Goal: Information Seeking & Learning: Learn about a topic

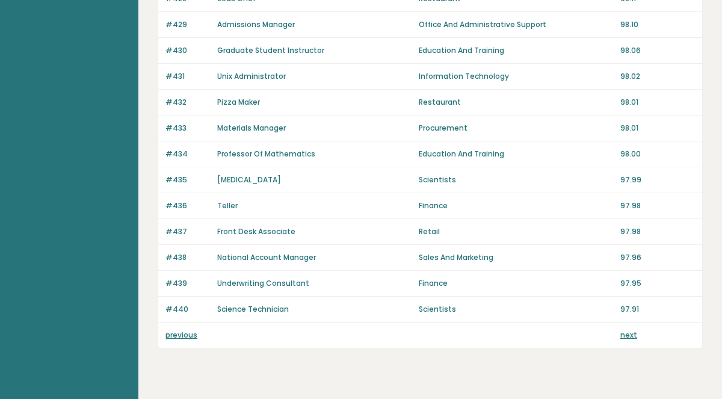
scroll to position [889, 0]
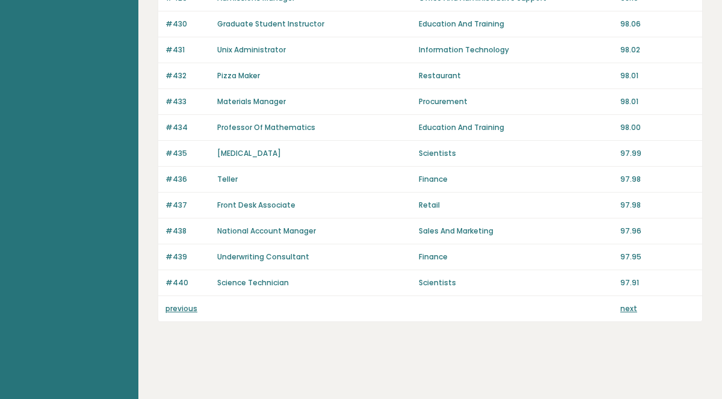
click at [625, 308] on link "next" at bounding box center [628, 308] width 17 height 10
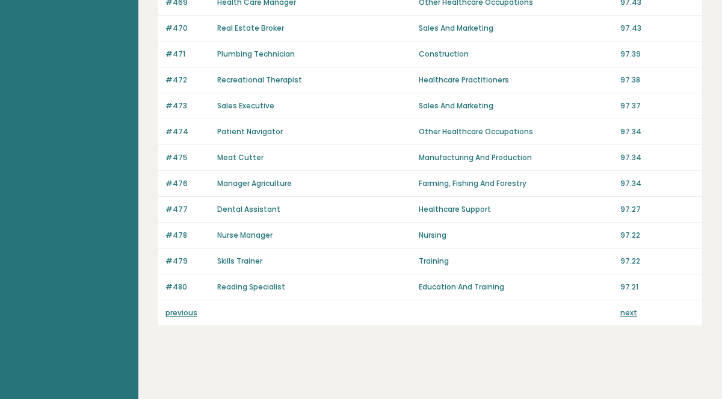
scroll to position [889, 0]
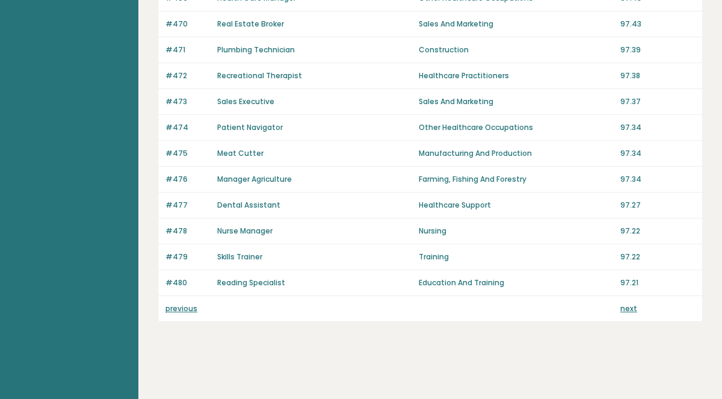
click at [622, 309] on link "next" at bounding box center [628, 308] width 17 height 10
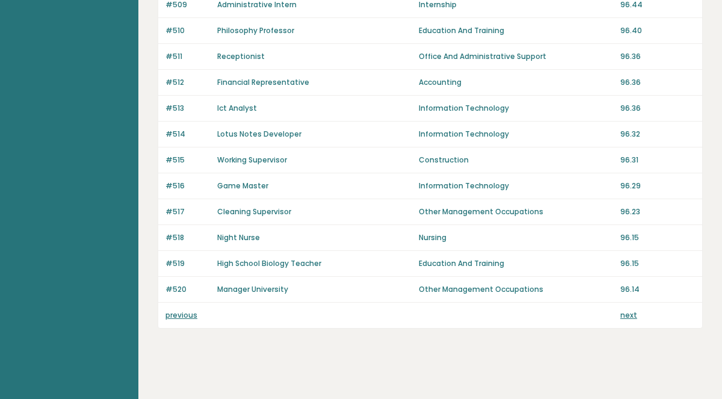
scroll to position [889, 0]
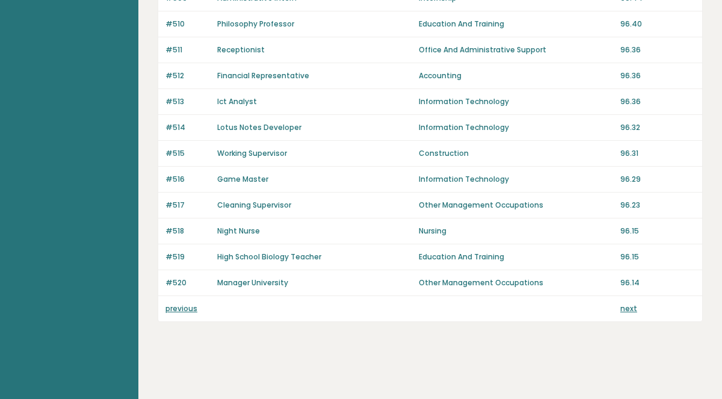
click at [622, 312] on link "next" at bounding box center [628, 308] width 17 height 10
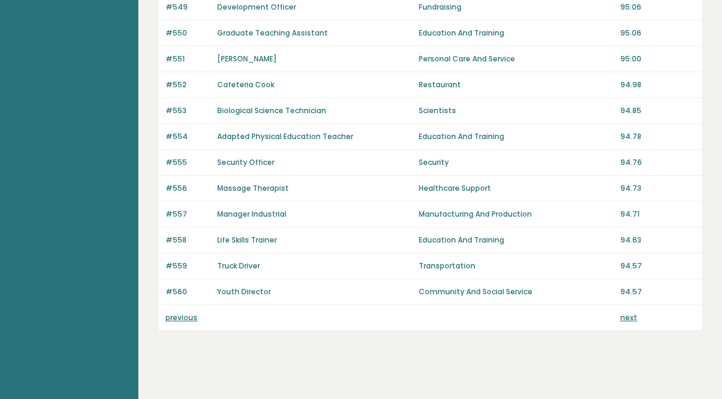
scroll to position [889, 0]
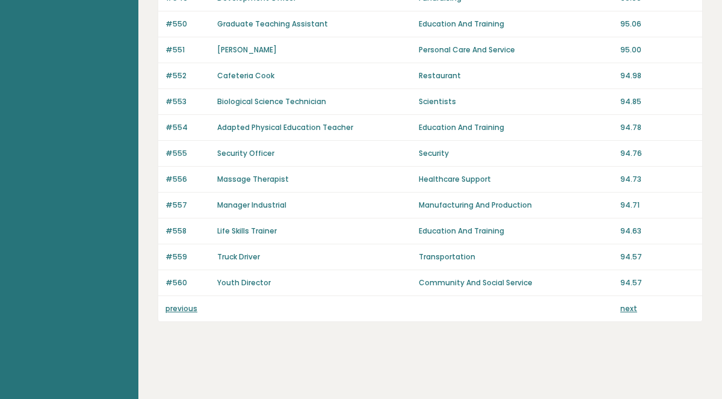
click at [184, 308] on link "previous" at bounding box center [181, 308] width 32 height 10
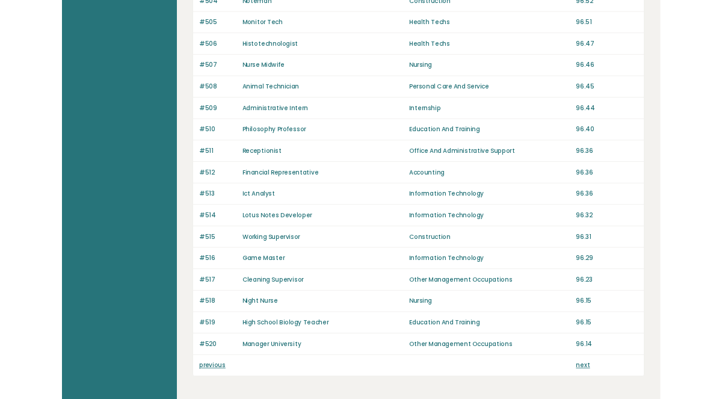
scroll to position [889, 0]
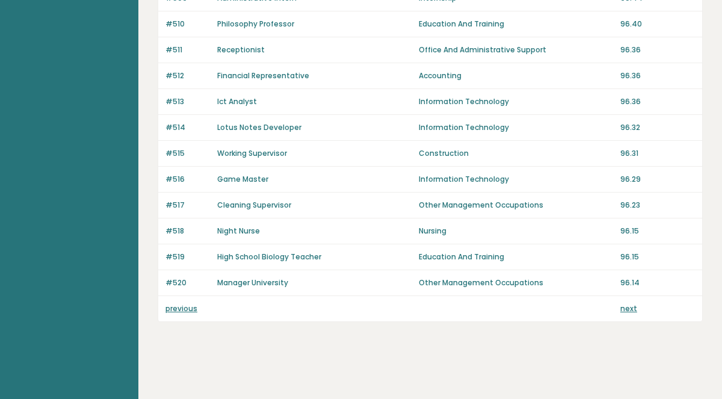
click at [173, 308] on link "previous" at bounding box center [181, 308] width 32 height 10
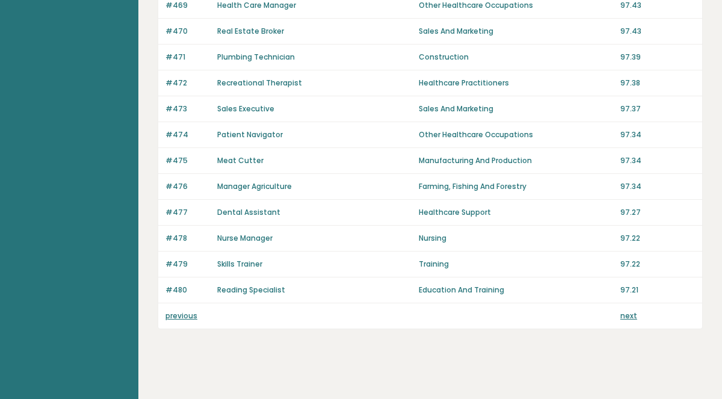
scroll to position [889, 0]
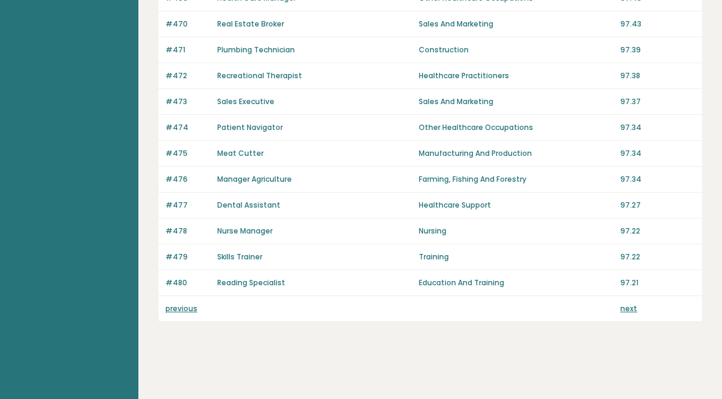
click at [173, 310] on link "previous" at bounding box center [181, 308] width 32 height 10
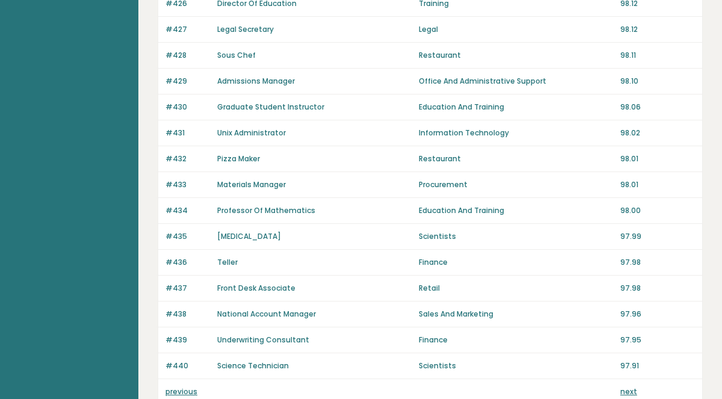
scroll to position [889, 0]
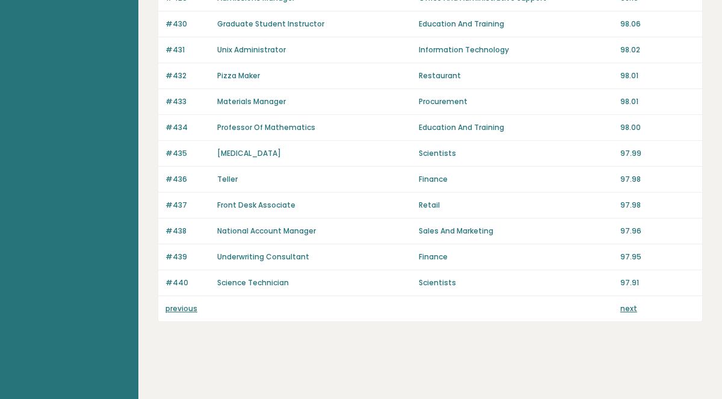
click at [172, 309] on link "previous" at bounding box center [181, 308] width 32 height 10
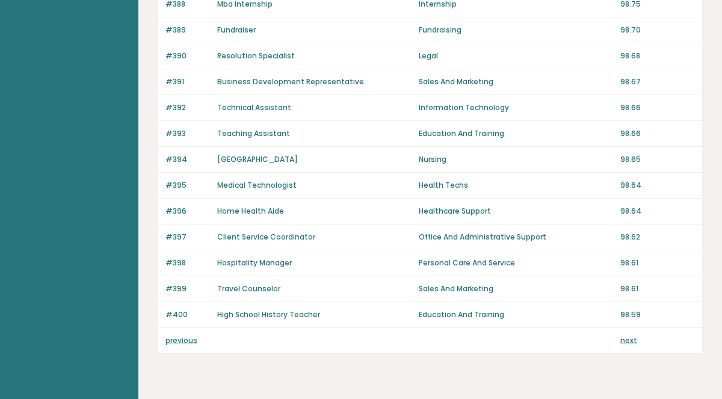
scroll to position [889, 0]
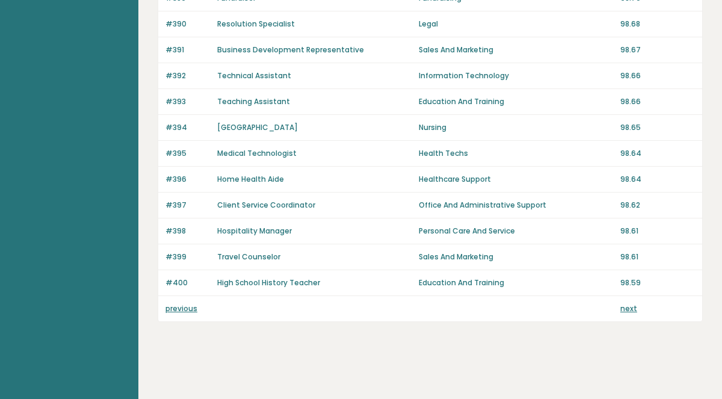
click at [176, 310] on link "previous" at bounding box center [181, 308] width 32 height 10
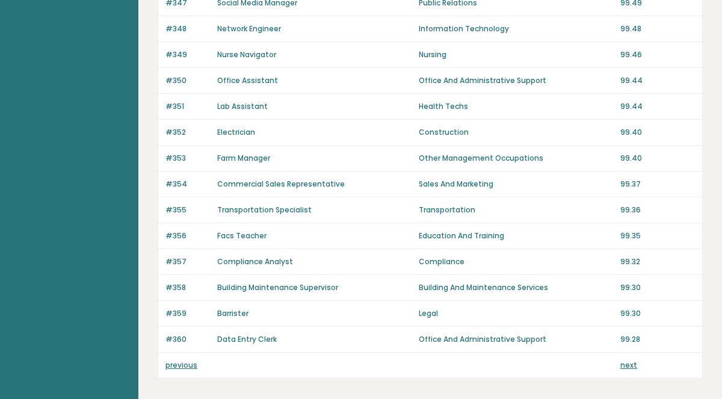
scroll to position [889, 0]
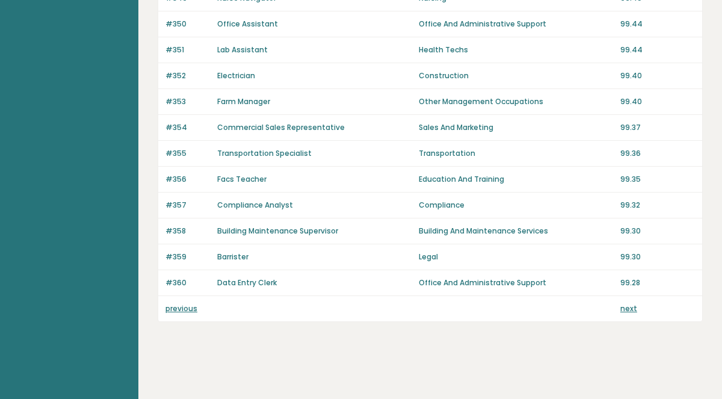
click at [179, 309] on link "previous" at bounding box center [181, 308] width 32 height 10
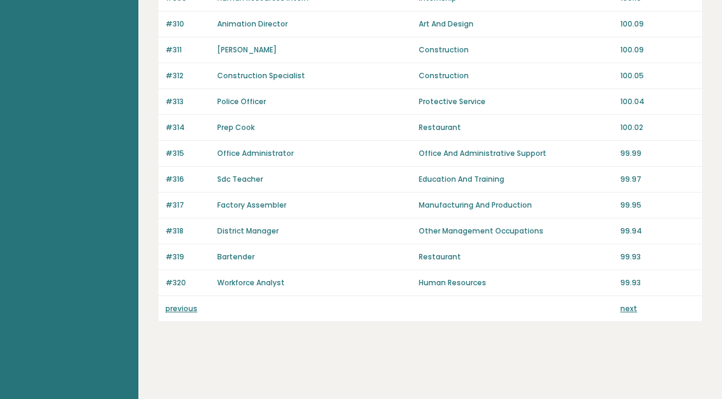
scroll to position [889, 0]
click at [176, 311] on link "previous" at bounding box center [181, 308] width 32 height 10
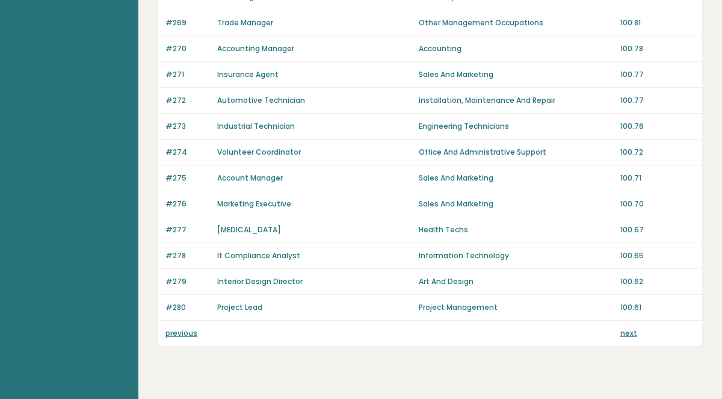
scroll to position [873, 0]
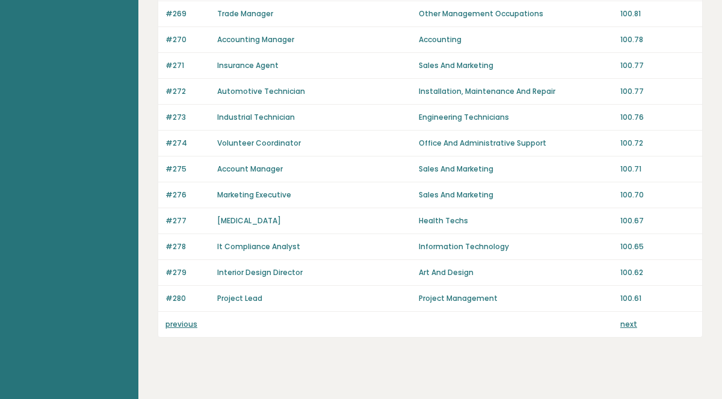
click at [175, 323] on link "previous" at bounding box center [181, 325] width 32 height 10
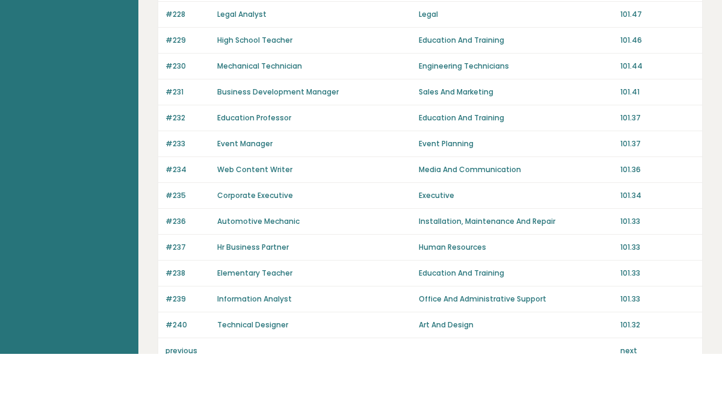
scroll to position [889, 0]
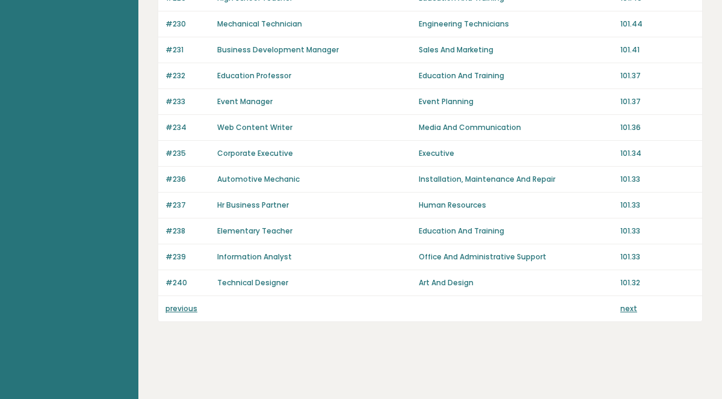
click at [174, 309] on link "previous" at bounding box center [181, 308] width 32 height 10
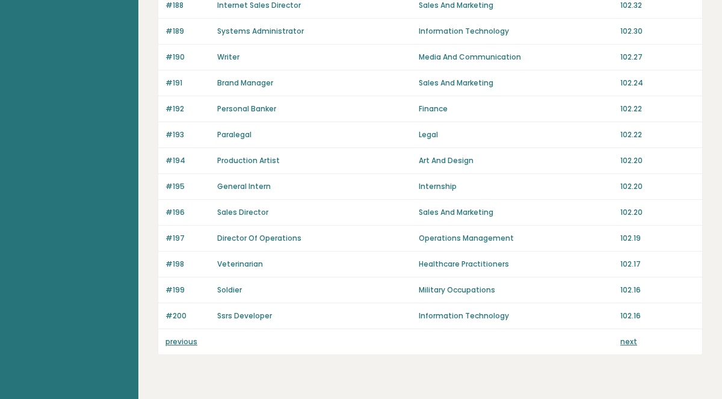
scroll to position [889, 0]
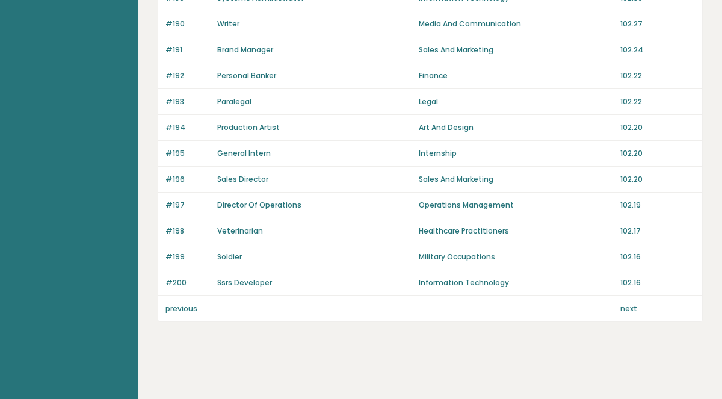
click at [177, 309] on link "previous" at bounding box center [181, 308] width 32 height 10
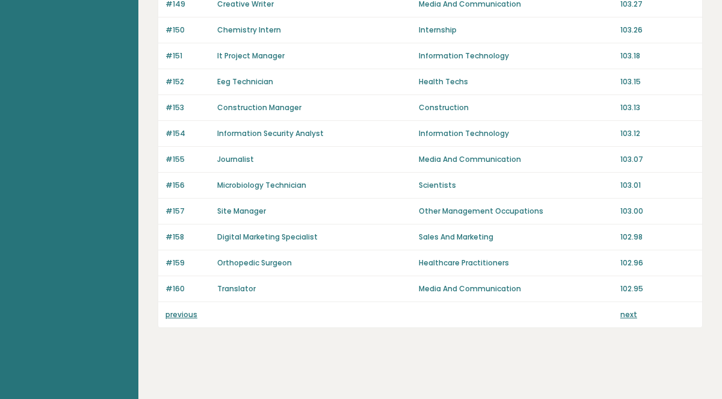
scroll to position [889, 0]
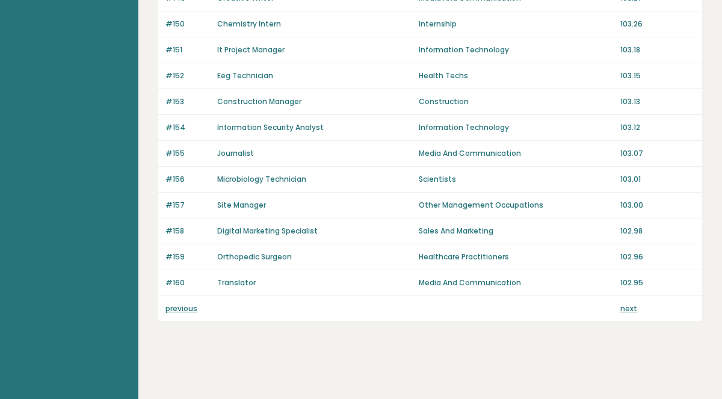
click at [176, 308] on link "previous" at bounding box center [181, 308] width 32 height 10
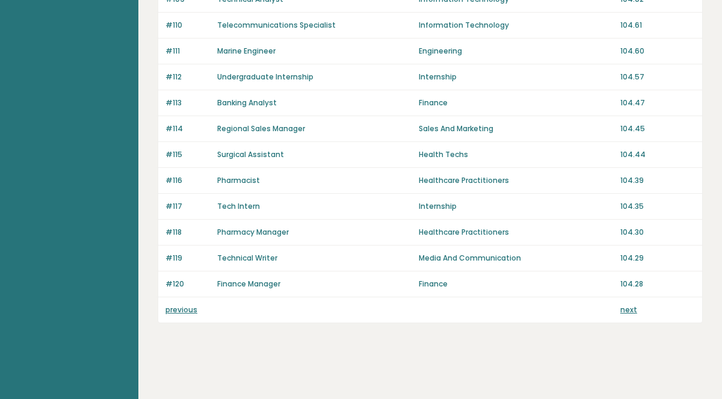
scroll to position [889, 0]
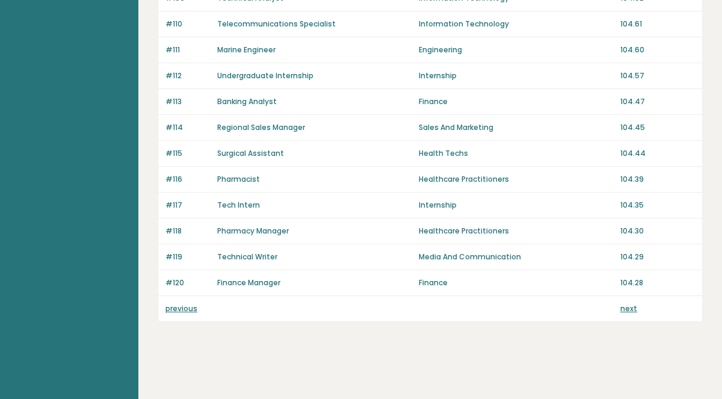
click at [175, 308] on link "previous" at bounding box center [181, 308] width 32 height 10
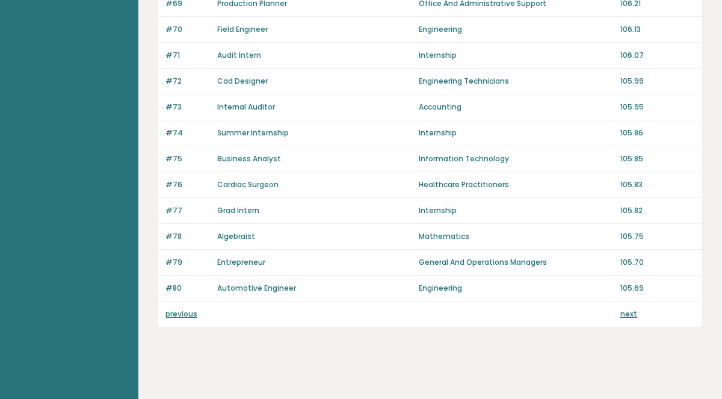
scroll to position [889, 0]
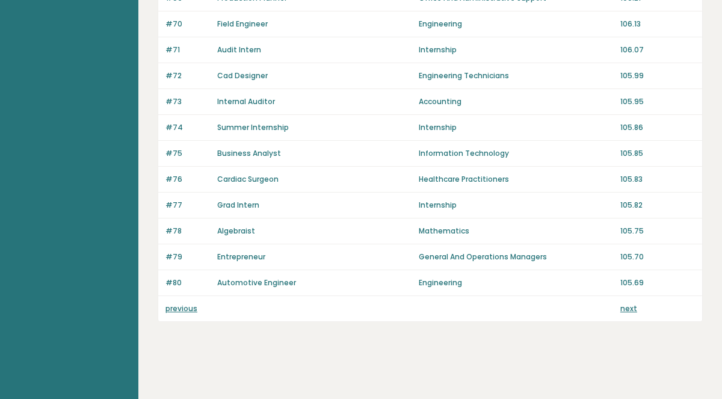
click at [176, 311] on link "previous" at bounding box center [181, 308] width 32 height 10
